Goal: Complete application form

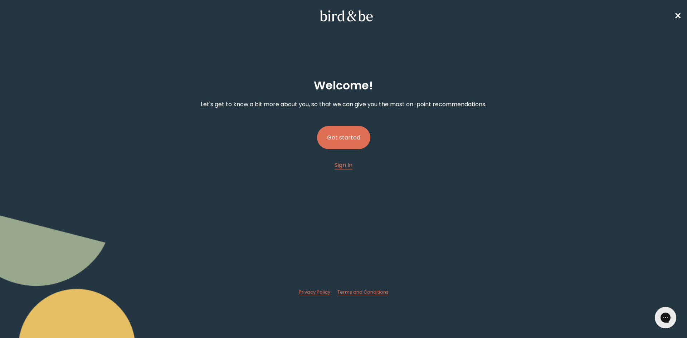
click at [345, 135] on button "Get started" at bounding box center [343, 137] width 53 height 23
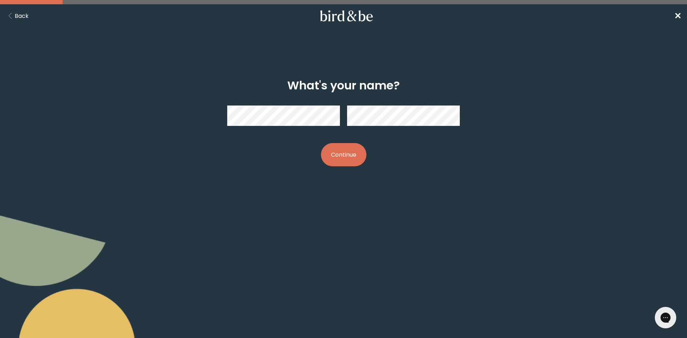
click at [351, 158] on button "Continue" at bounding box center [343, 154] width 45 height 23
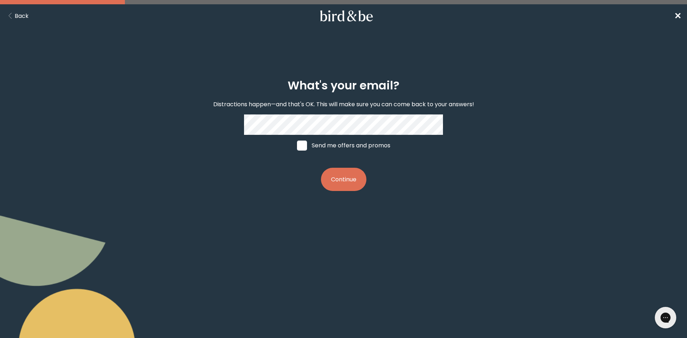
click at [343, 175] on button "Continue" at bounding box center [343, 179] width 45 height 23
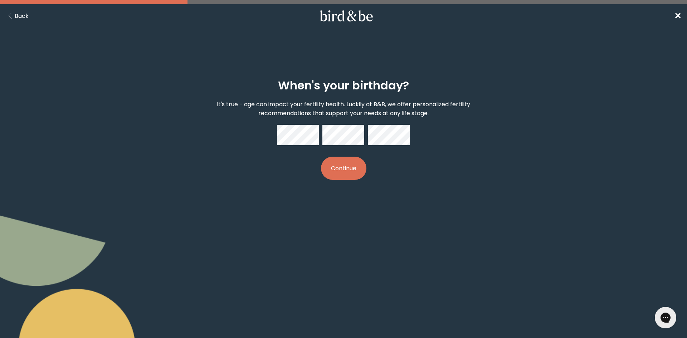
click at [352, 169] on button "Continue" at bounding box center [343, 168] width 45 height 23
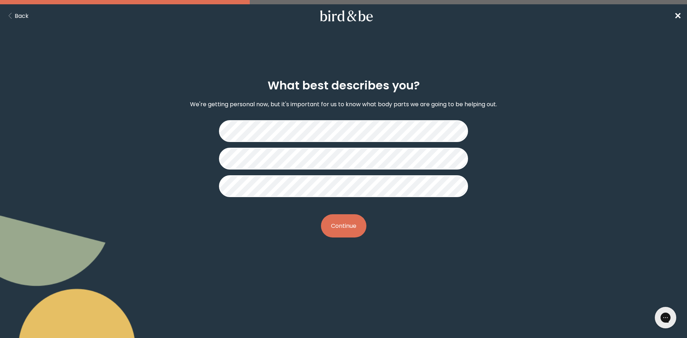
click at [358, 227] on button "Continue" at bounding box center [343, 225] width 45 height 23
click at [340, 228] on button "Continue" at bounding box center [343, 225] width 45 height 23
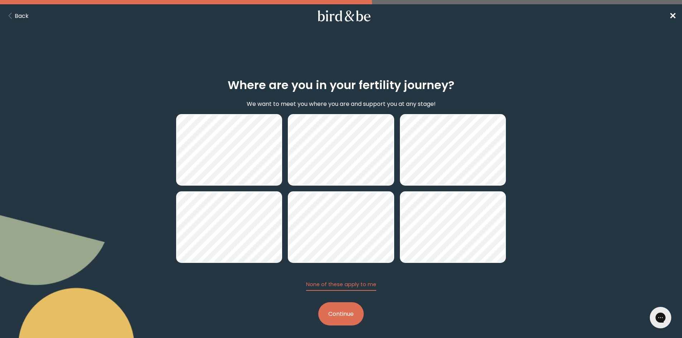
click at [343, 314] on button "Continue" at bounding box center [340, 313] width 45 height 23
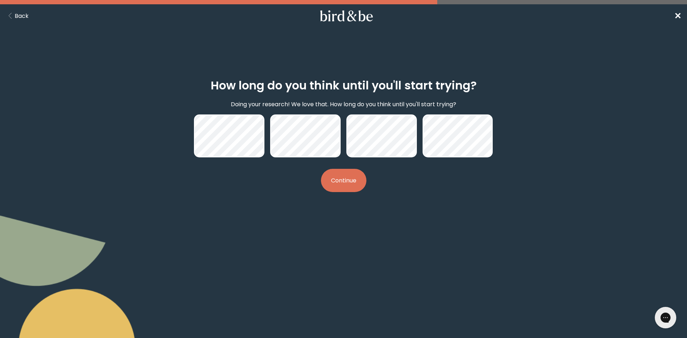
click at [356, 180] on button "Continue" at bounding box center [343, 180] width 45 height 23
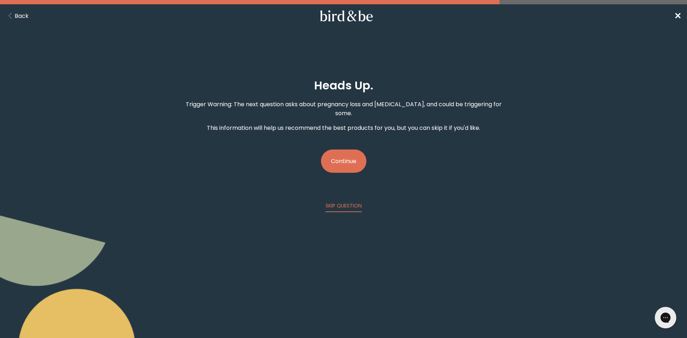
click at [347, 152] on button "Continue" at bounding box center [343, 161] width 45 height 23
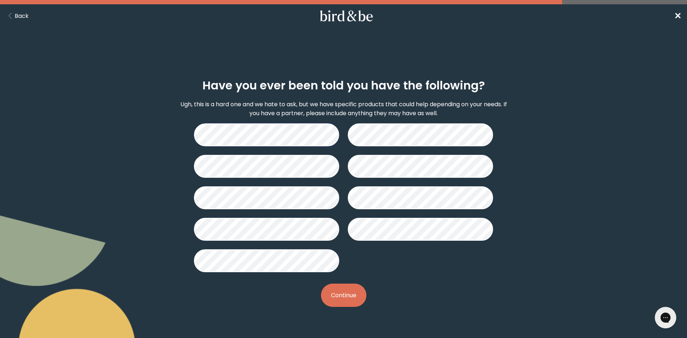
click at [341, 291] on button "Continue" at bounding box center [343, 295] width 45 height 23
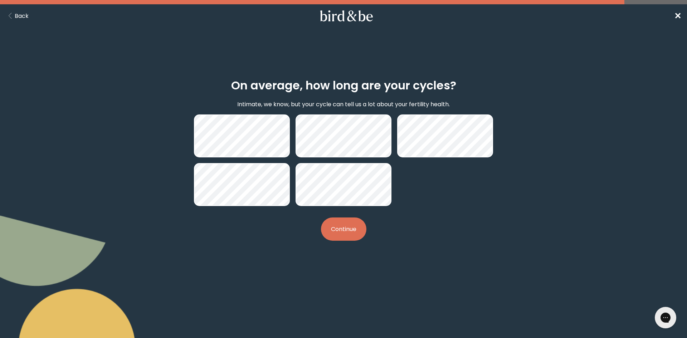
click at [348, 227] on button "Continue" at bounding box center [343, 229] width 45 height 23
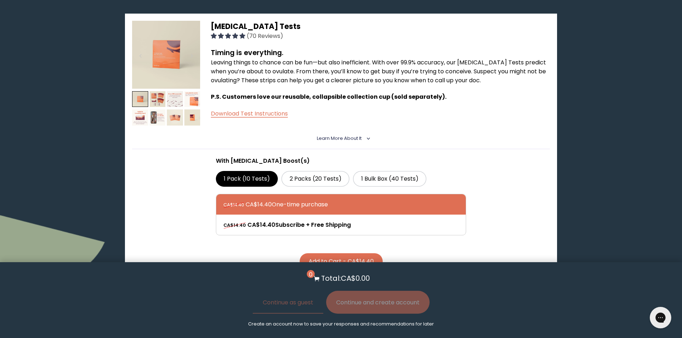
scroll to position [465, 0]
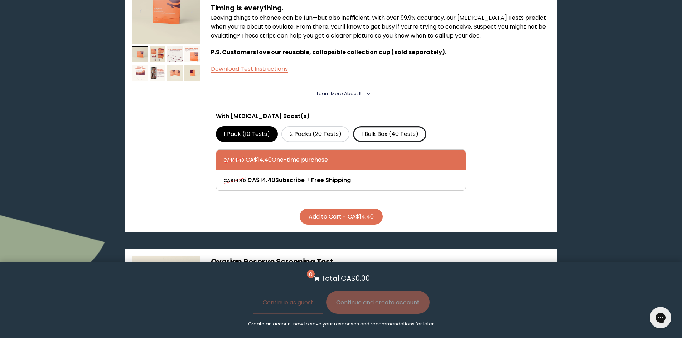
click at [368, 133] on label "1 Bulk Box (40 Tests)" at bounding box center [389, 134] width 73 height 16
click at [0, 0] on input "1 Bulk Box (40 Tests)" at bounding box center [0, 0] width 0 height 0
click at [272, 135] on label "1 Pack (10 Tests)" at bounding box center [247, 134] width 62 height 16
click at [0, 0] on input "1 Pack (10 Tests)" at bounding box center [0, 0] width 0 height 0
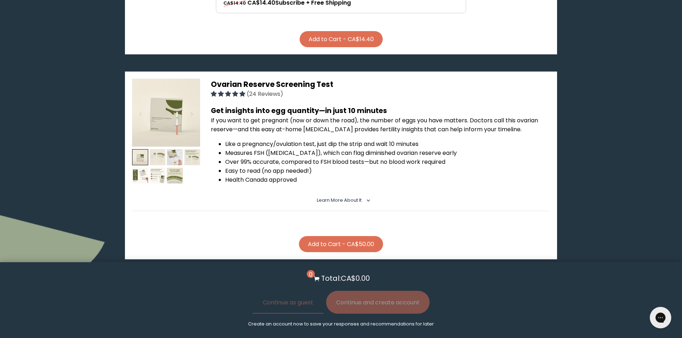
scroll to position [644, 0]
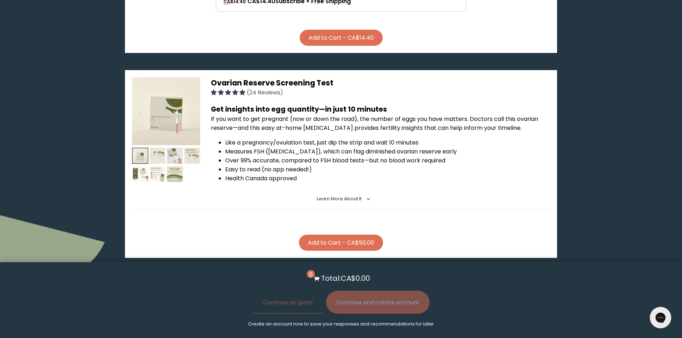
click at [343, 199] on span "Learn More About it" at bounding box center [339, 199] width 45 height 6
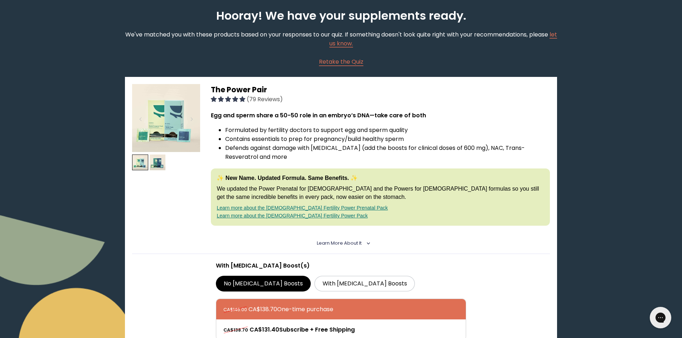
scroll to position [19, 0]
